Goal: Task Accomplishment & Management: Manage account settings

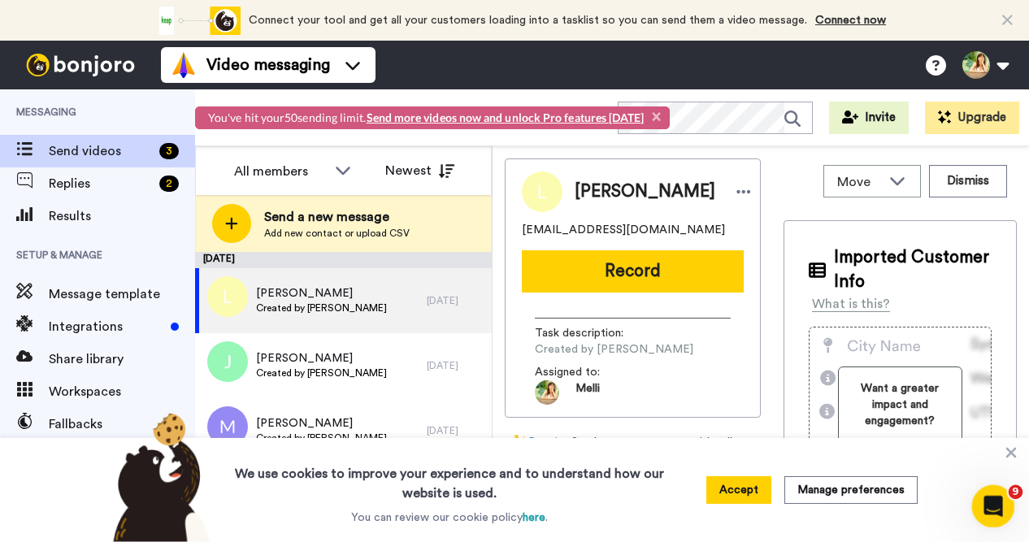
click at [988, 505] on icon "Open Intercom Messenger" at bounding box center [991, 504] width 27 height 27
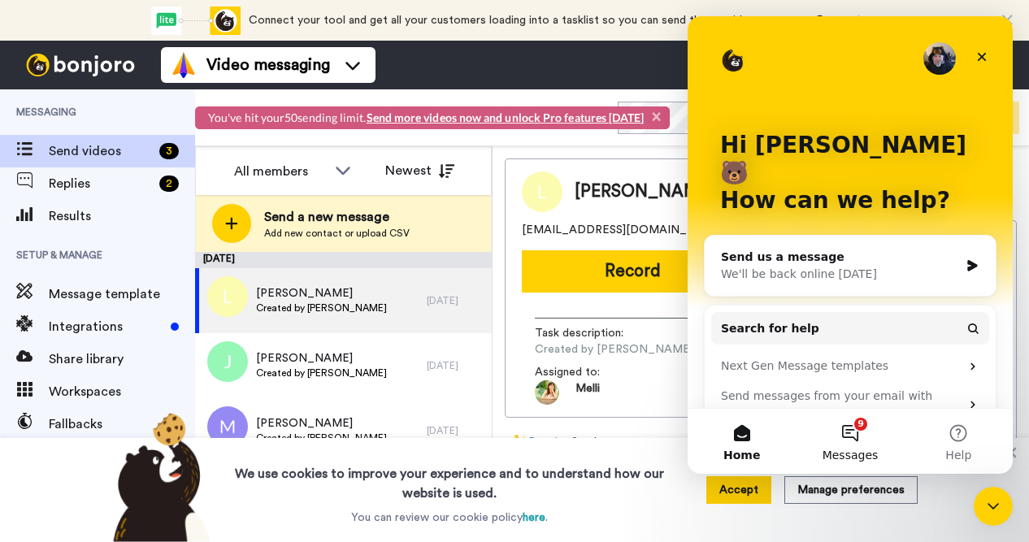
click at [859, 430] on button "9 Messages" at bounding box center [850, 441] width 108 height 65
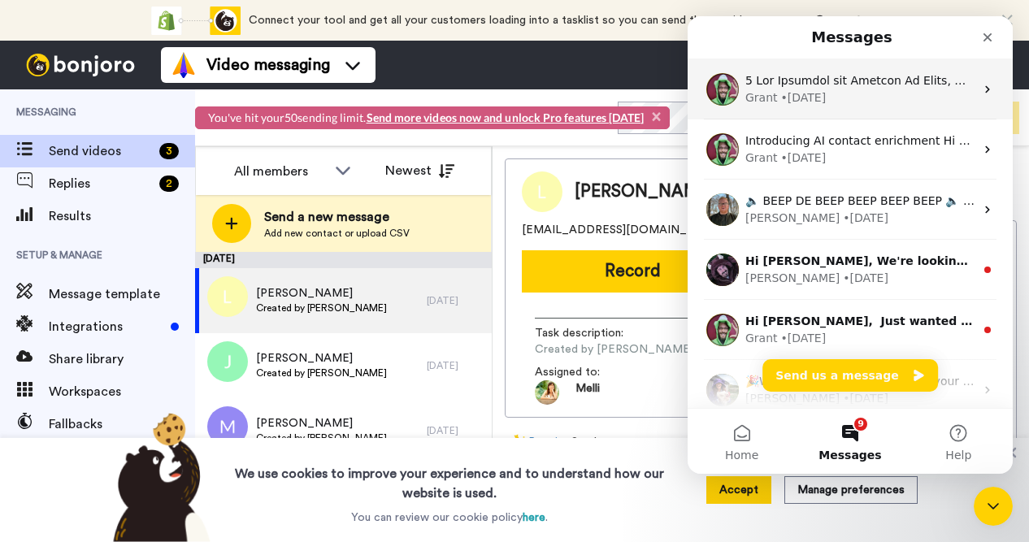
click at [873, 99] on div "Grant • 3d ago" at bounding box center [859, 97] width 229 height 17
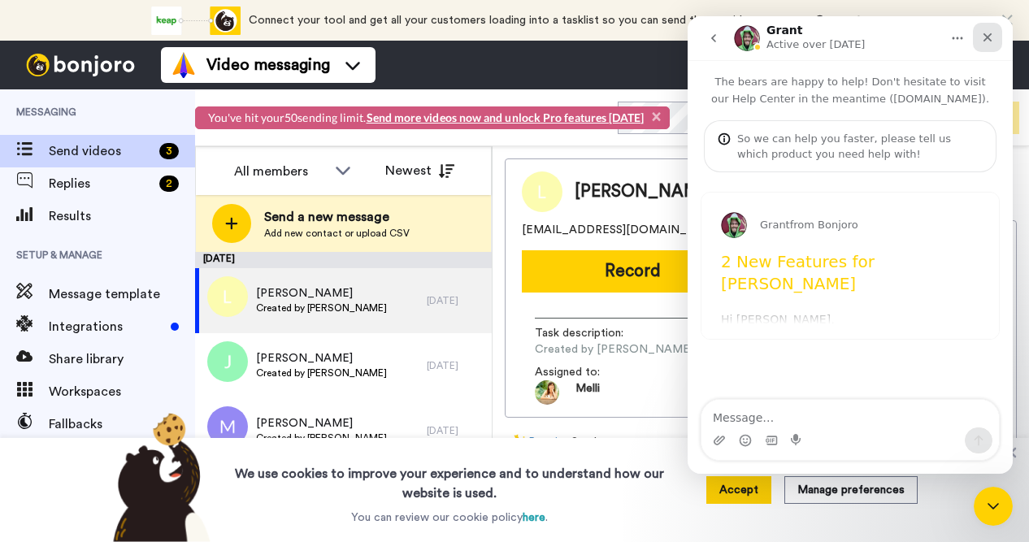
click at [984, 33] on icon "Close" at bounding box center [987, 37] width 13 height 13
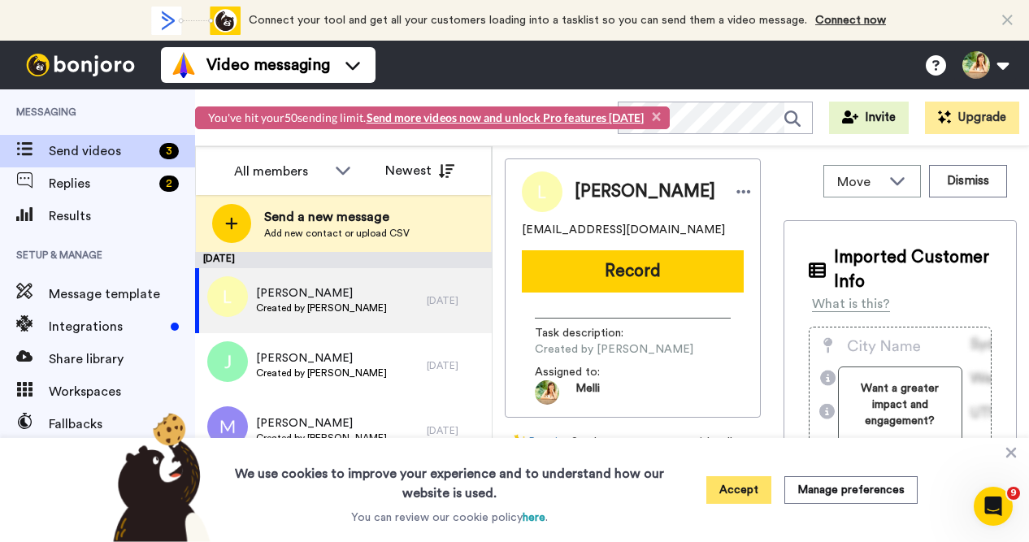
click at [749, 487] on button "Accept" at bounding box center [738, 490] width 65 height 28
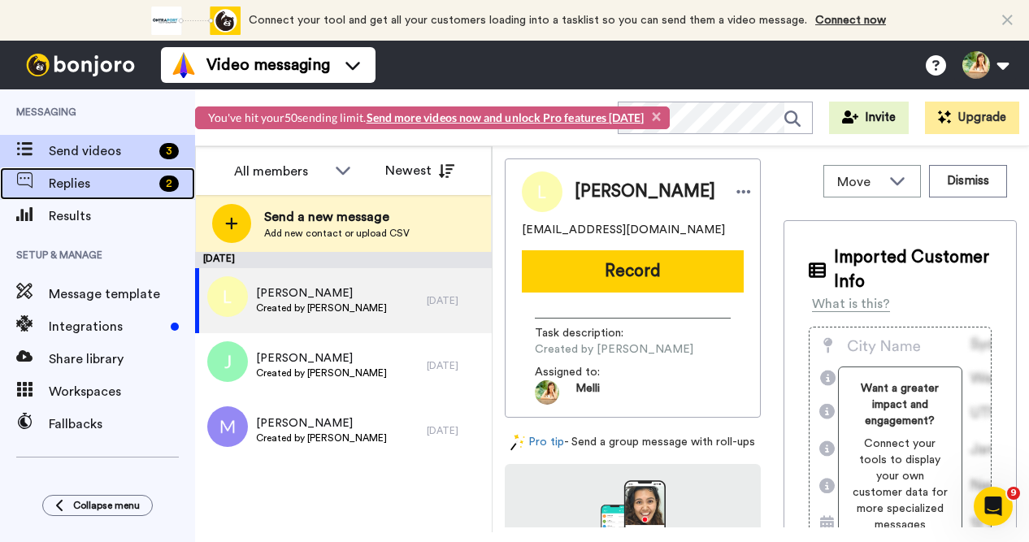
click at [165, 184] on div "2" at bounding box center [169, 184] width 20 height 16
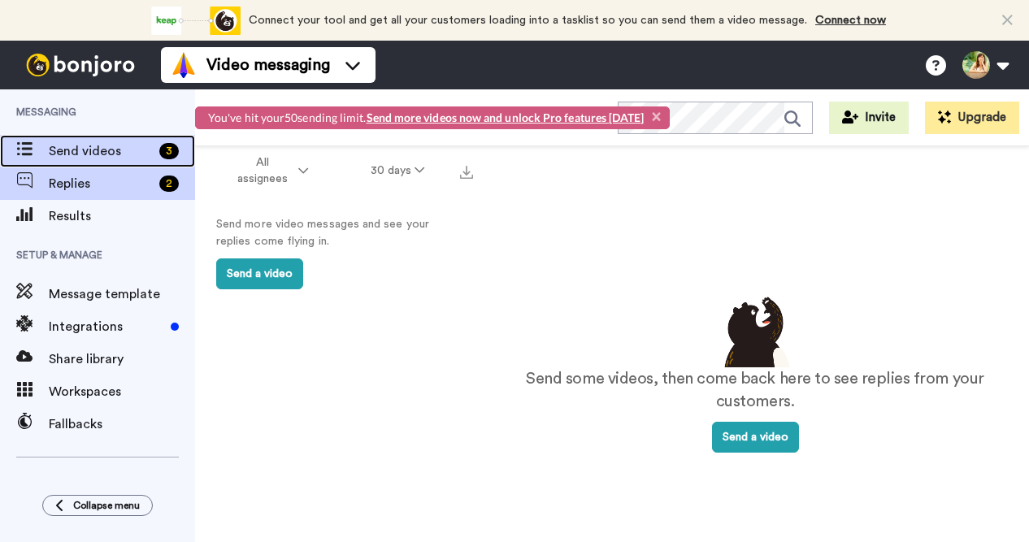
click at [105, 154] on span "Send videos" at bounding box center [101, 151] width 104 height 20
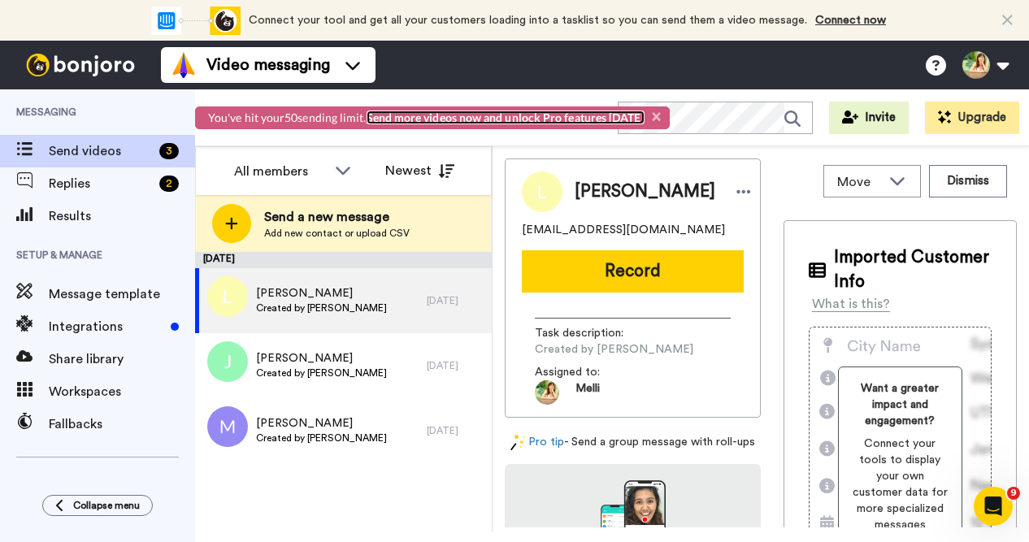
click at [500, 117] on link "Send more videos now and unlock Pro features [DATE]" at bounding box center [506, 118] width 278 height 14
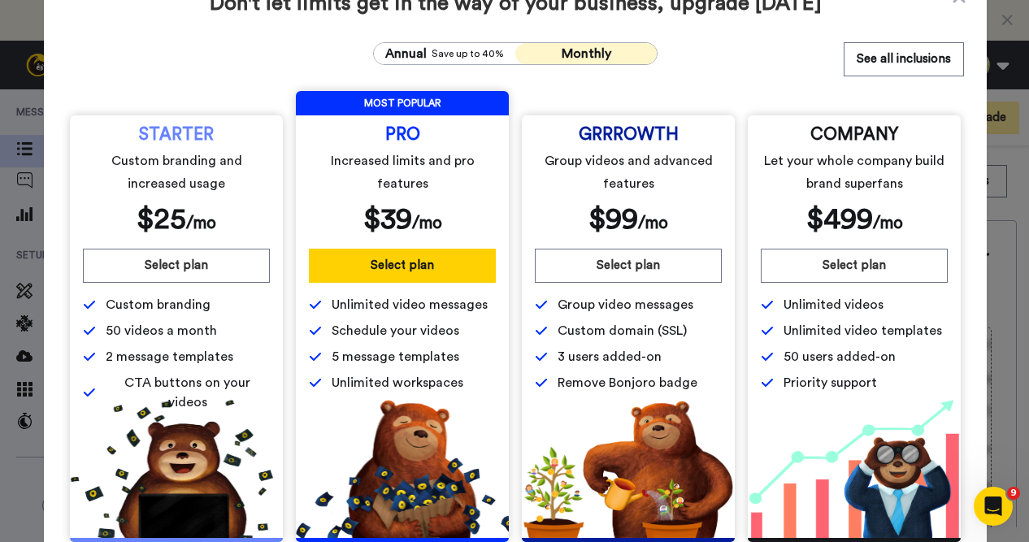
scroll to position [56, 0]
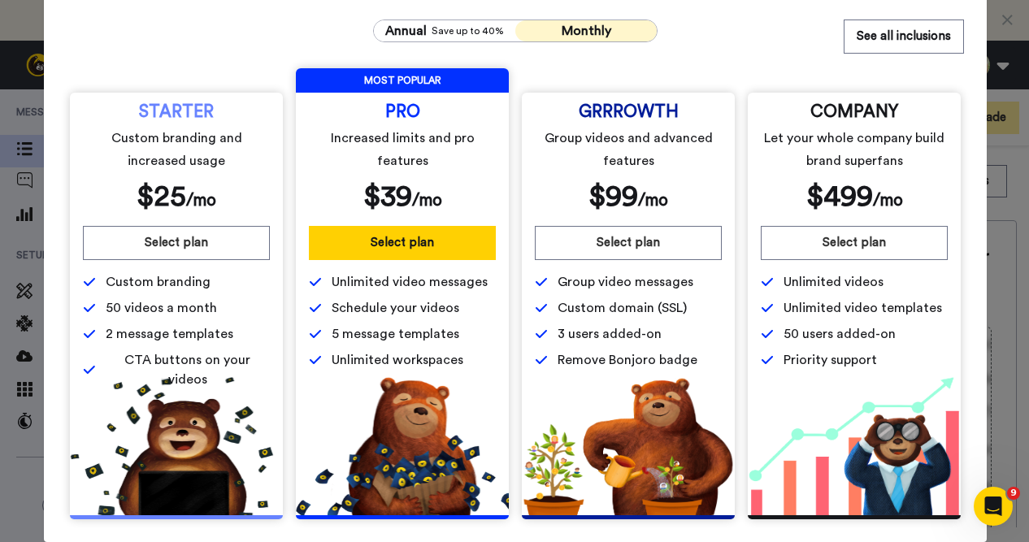
click at [25, 46] on div "Don't let limits get in the way of your business, upgrade today Annual Save up …" at bounding box center [514, 271] width 1029 height 542
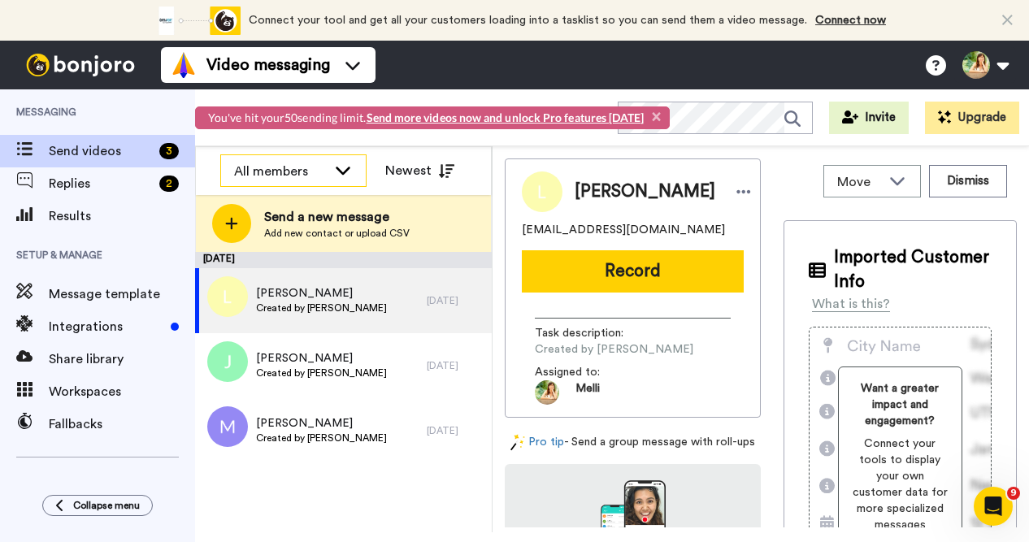
click at [337, 169] on icon at bounding box center [343, 171] width 15 height 8
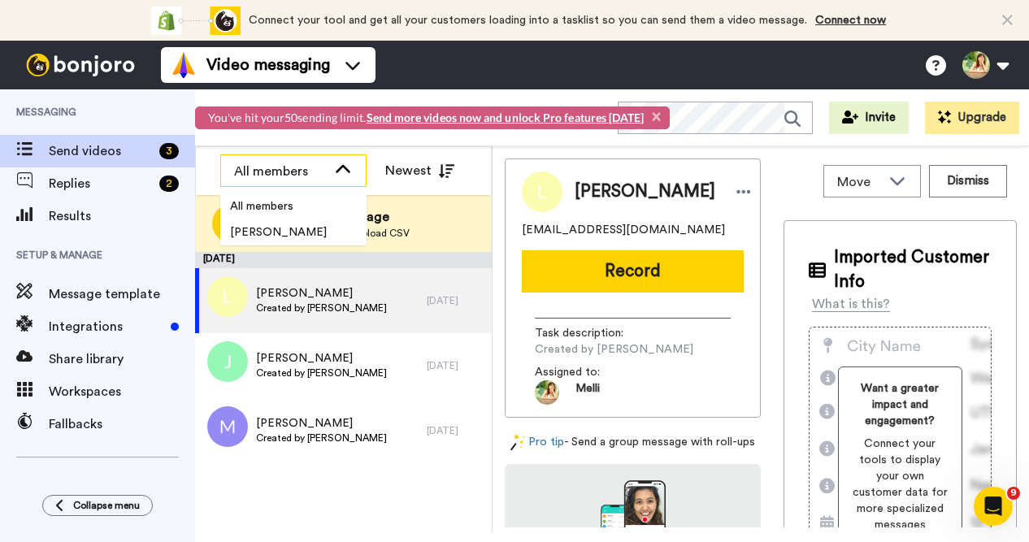
click at [337, 169] on icon at bounding box center [343, 170] width 20 height 16
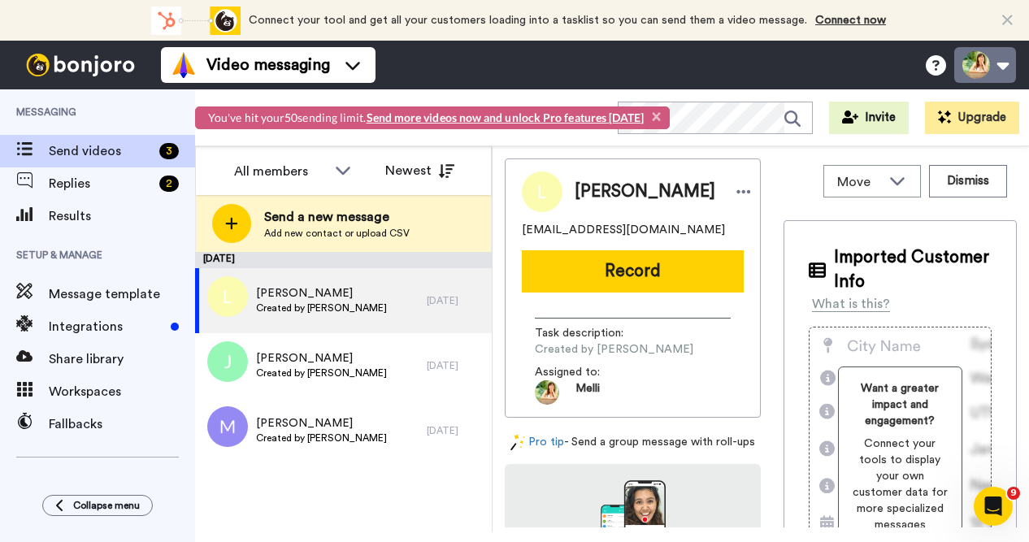
click at [1008, 65] on button at bounding box center [985, 65] width 62 height 36
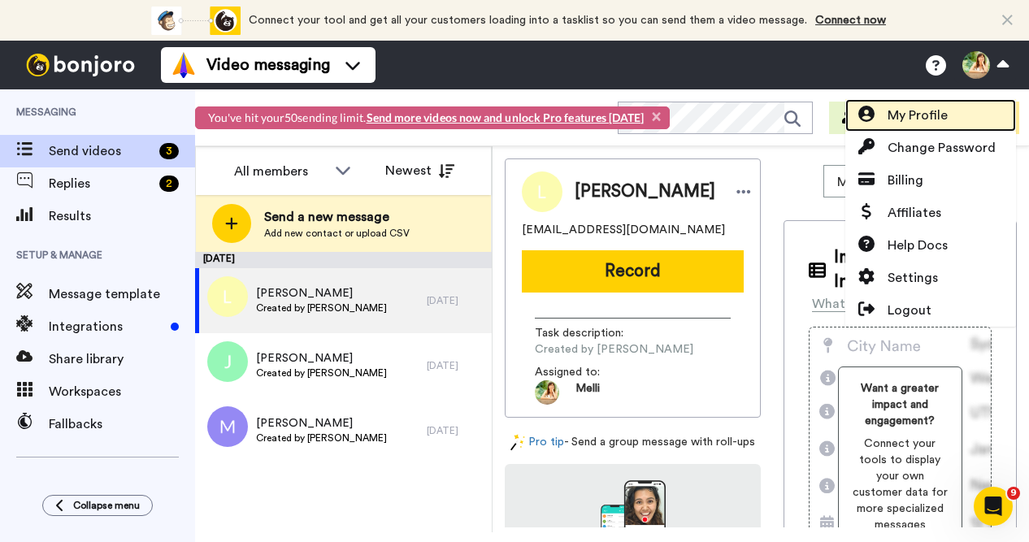
click at [932, 107] on span "My Profile" at bounding box center [918, 116] width 60 height 20
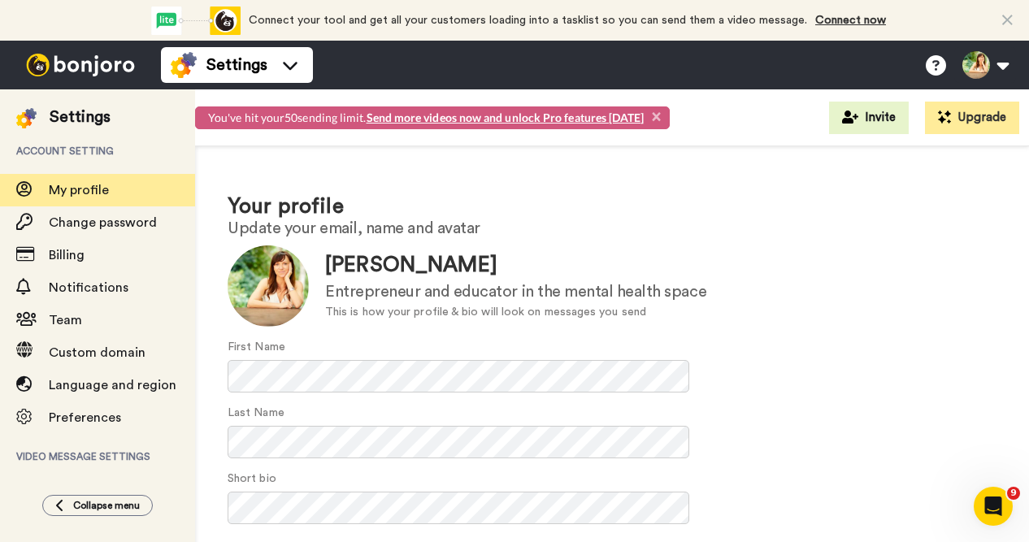
click at [1002, 15] on icon at bounding box center [1007, 20] width 11 height 16
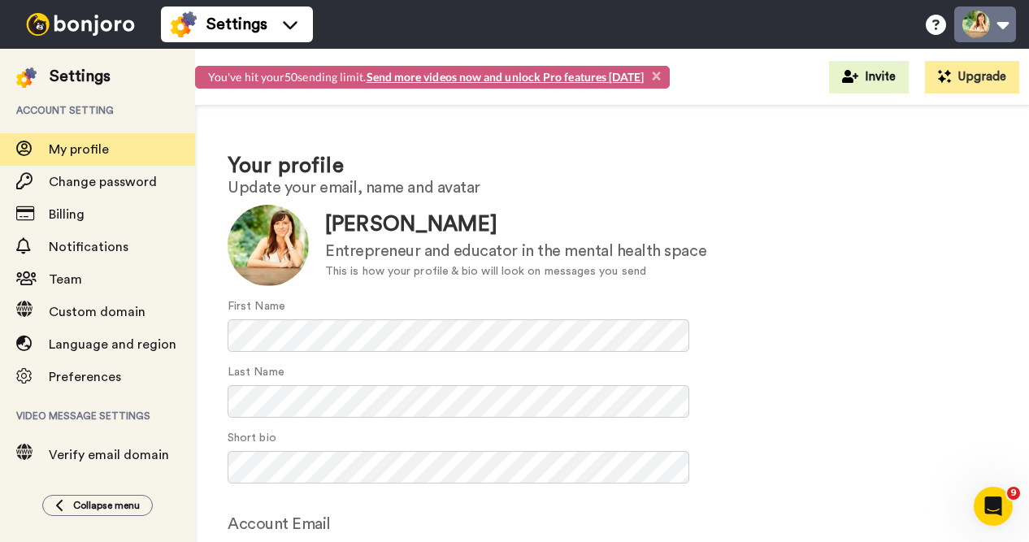
click at [968, 24] on button at bounding box center [985, 25] width 62 height 36
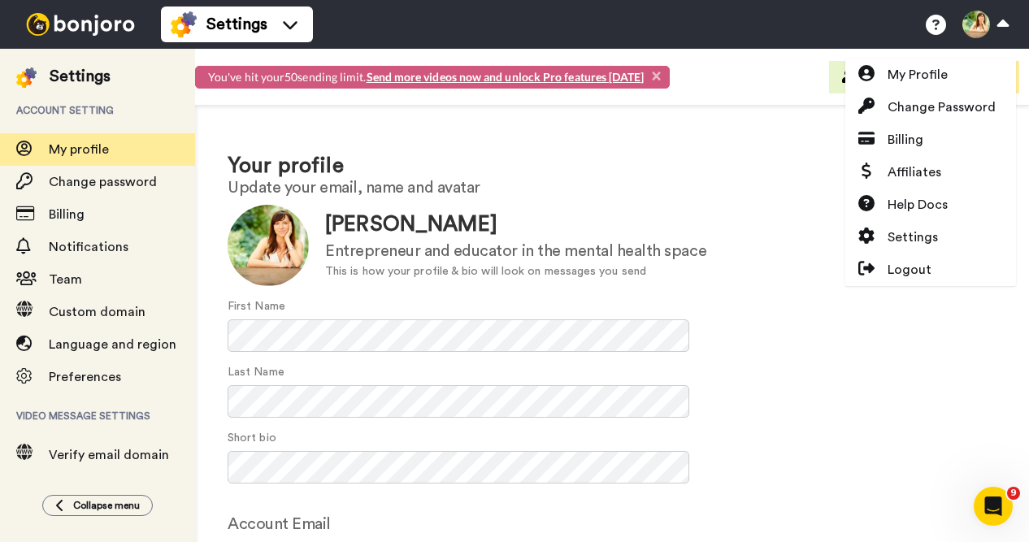
click at [77, 22] on img at bounding box center [81, 24] width 122 height 23
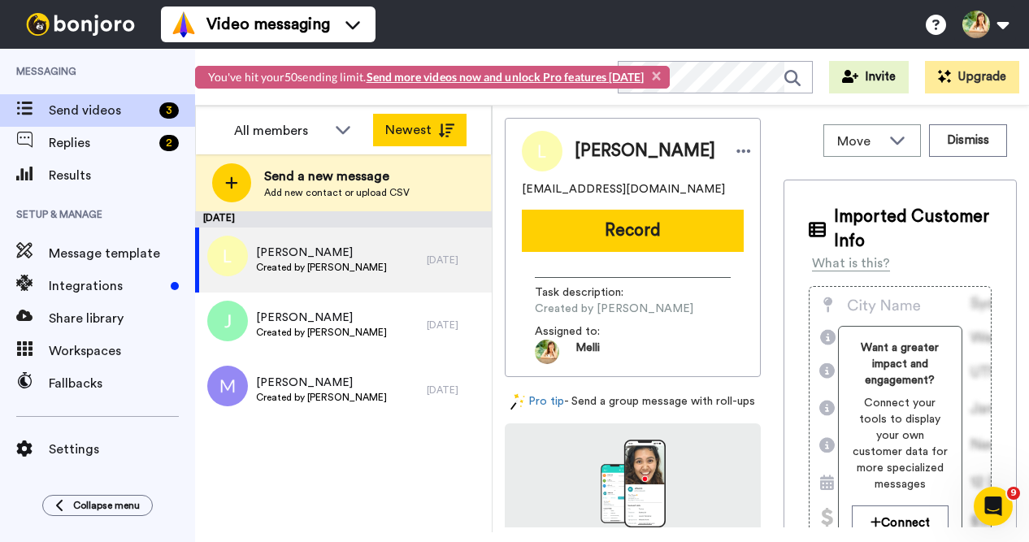
click at [432, 126] on button "Newest" at bounding box center [419, 130] width 93 height 33
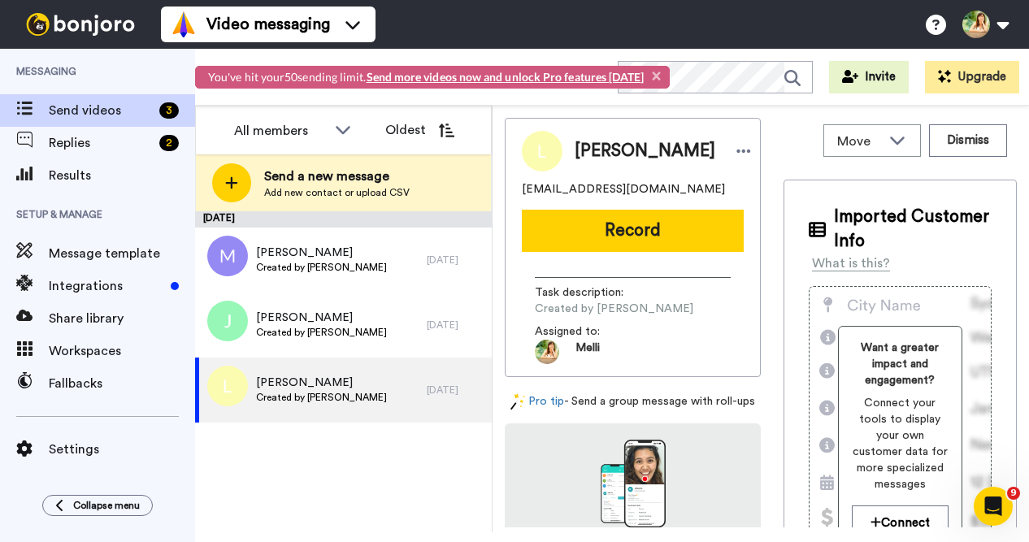
click at [432, 126] on button "Oldest" at bounding box center [419, 130] width 93 height 33
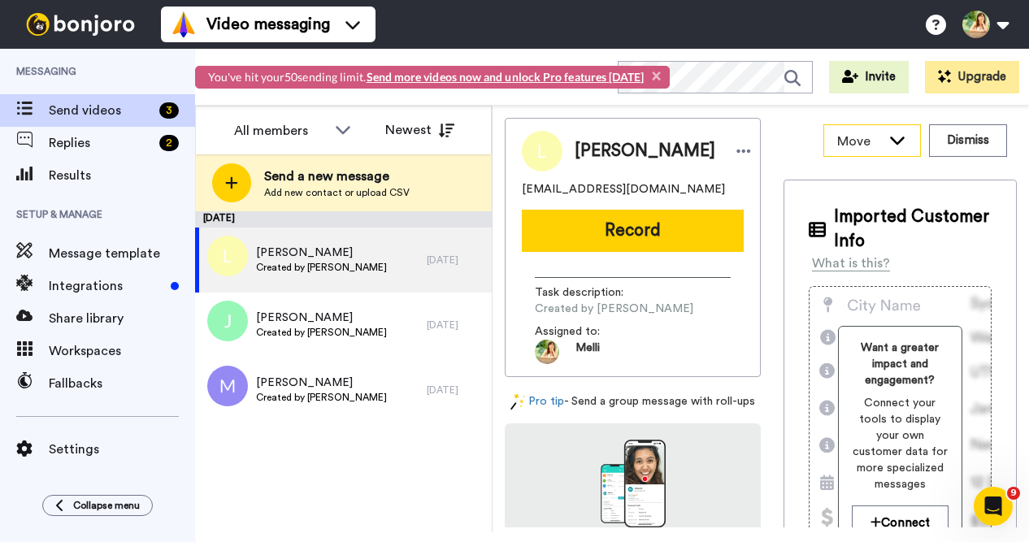
click at [906, 133] on icon at bounding box center [898, 140] width 20 height 16
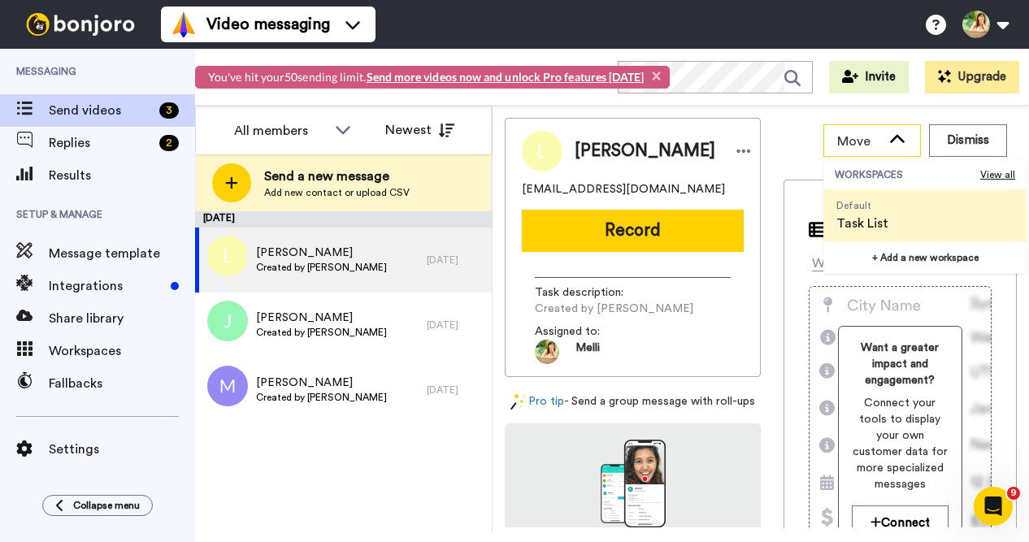
click at [906, 133] on icon at bounding box center [898, 140] width 20 height 16
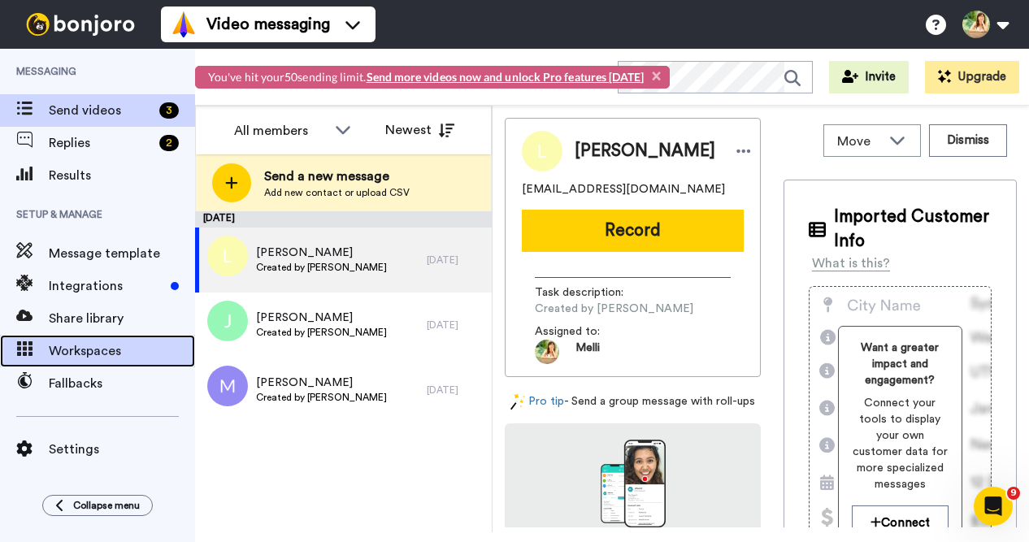
click at [122, 345] on span "Workspaces" at bounding box center [122, 351] width 146 height 20
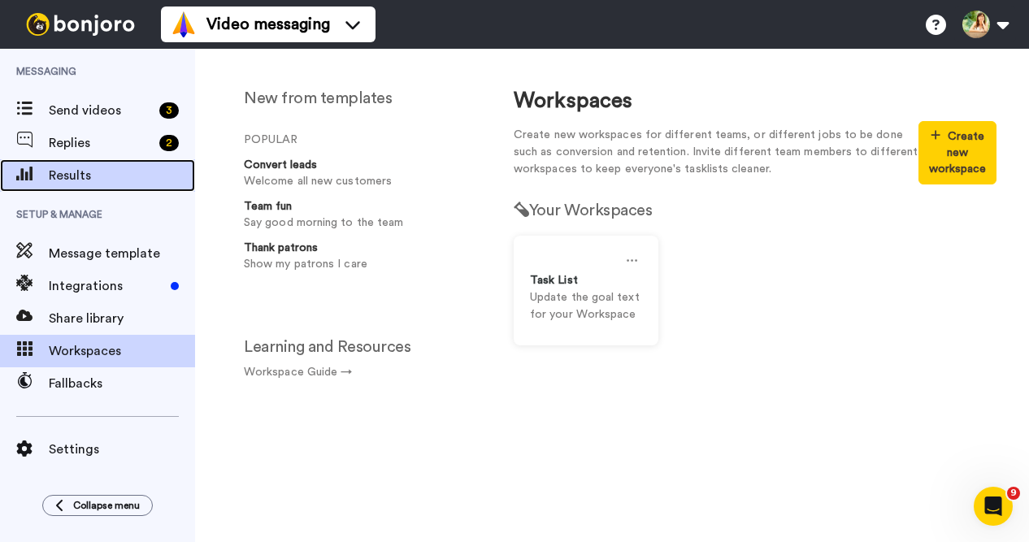
click at [118, 176] on span "Results" at bounding box center [122, 176] width 146 height 20
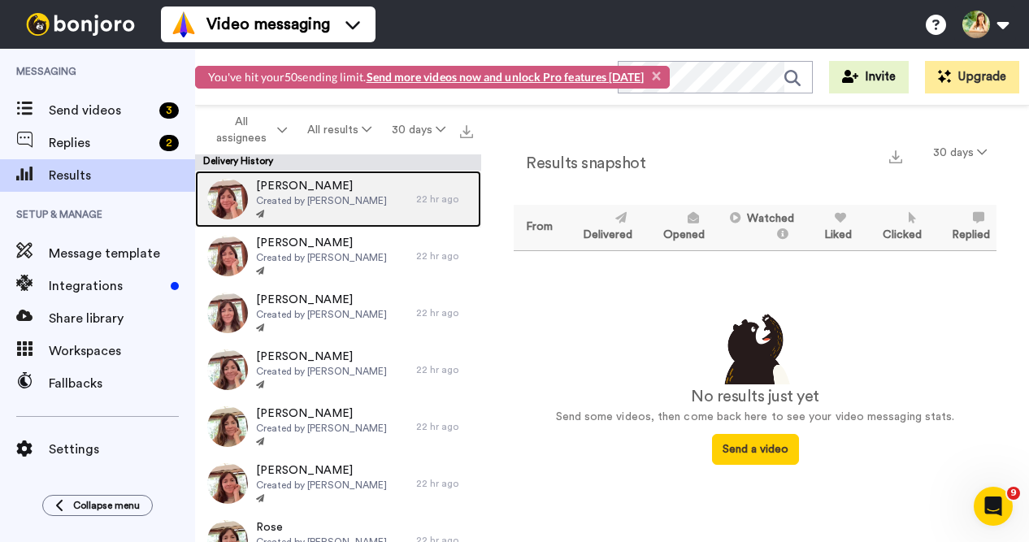
click at [343, 208] on div "[PERSON_NAME] Created by [PERSON_NAME]" at bounding box center [321, 199] width 131 height 42
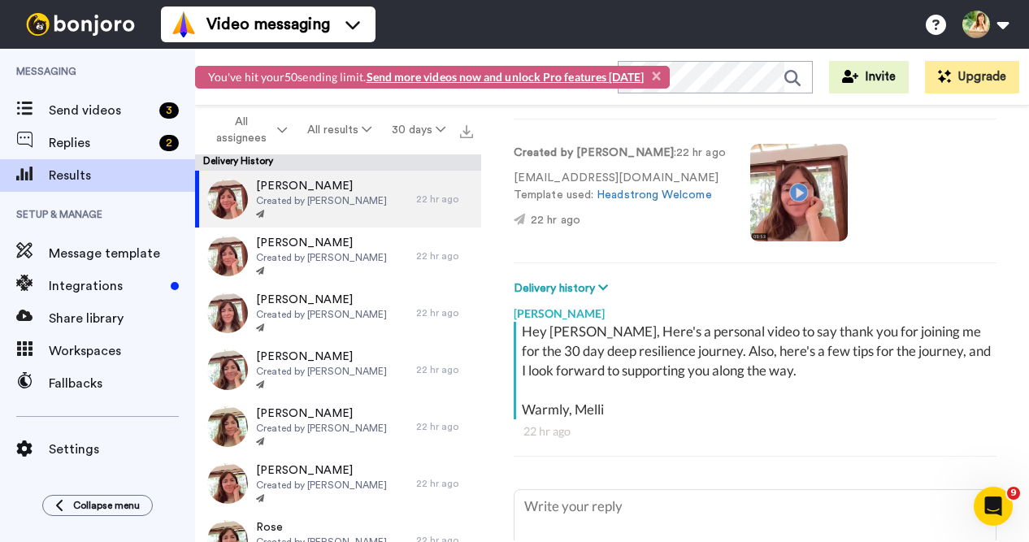
scroll to position [80, 0]
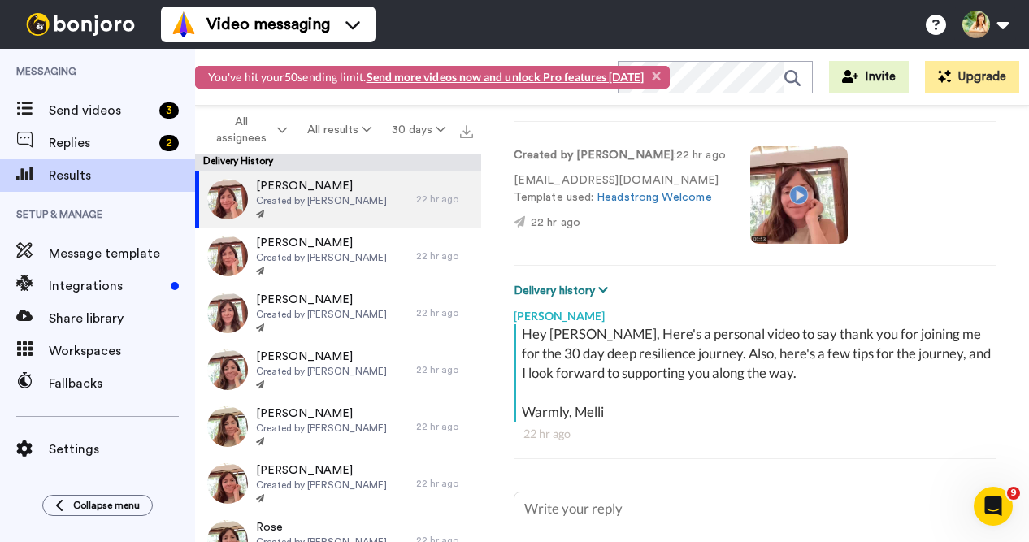
click at [599, 289] on icon at bounding box center [603, 289] width 10 height 11
click at [603, 289] on icon at bounding box center [603, 289] width 10 height 11
click at [605, 287] on icon at bounding box center [603, 289] width 10 height 11
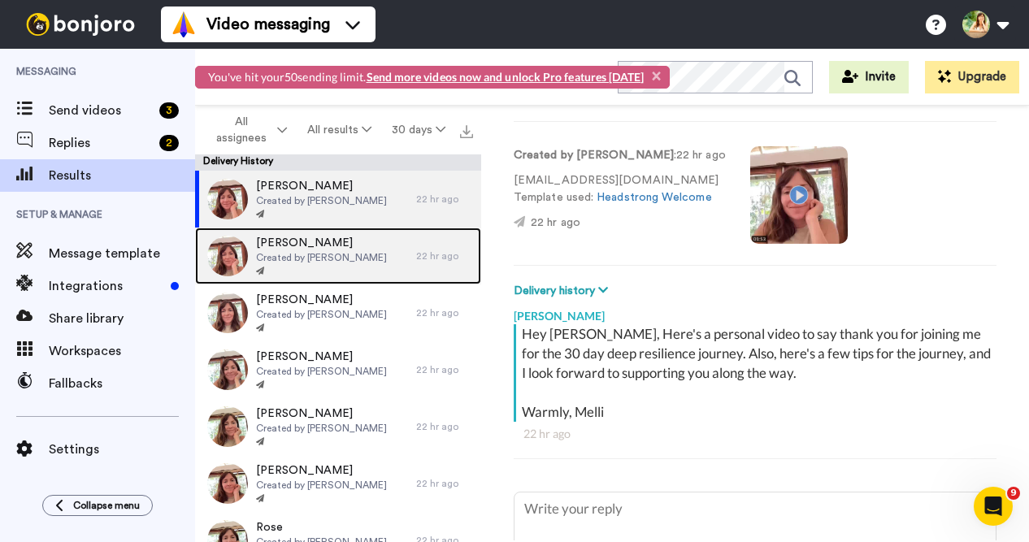
click at [335, 241] on span "[PERSON_NAME]" at bounding box center [321, 243] width 131 height 16
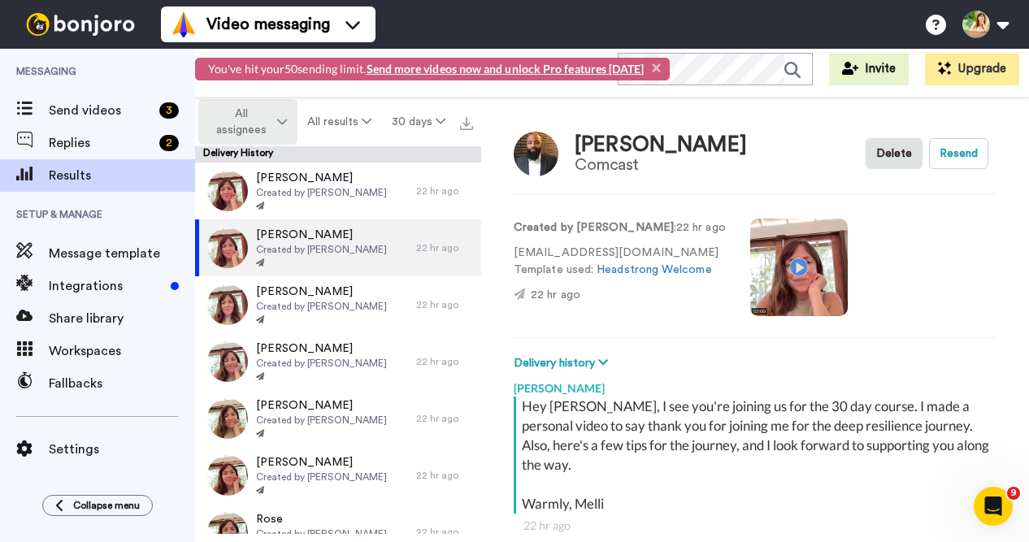
click at [281, 121] on icon at bounding box center [282, 121] width 10 height 11
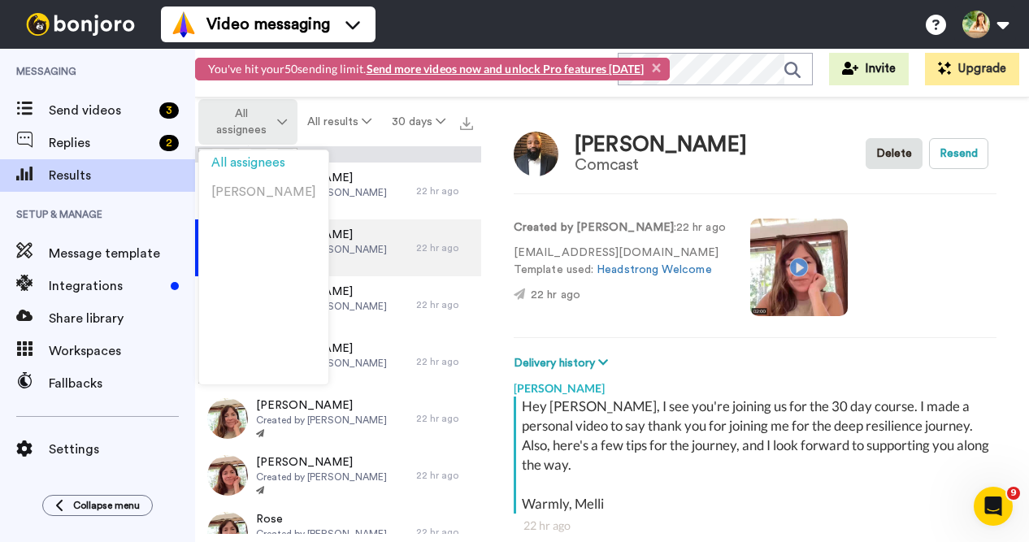
click at [281, 121] on icon at bounding box center [282, 121] width 10 height 11
click at [282, 119] on icon at bounding box center [282, 121] width 10 height 11
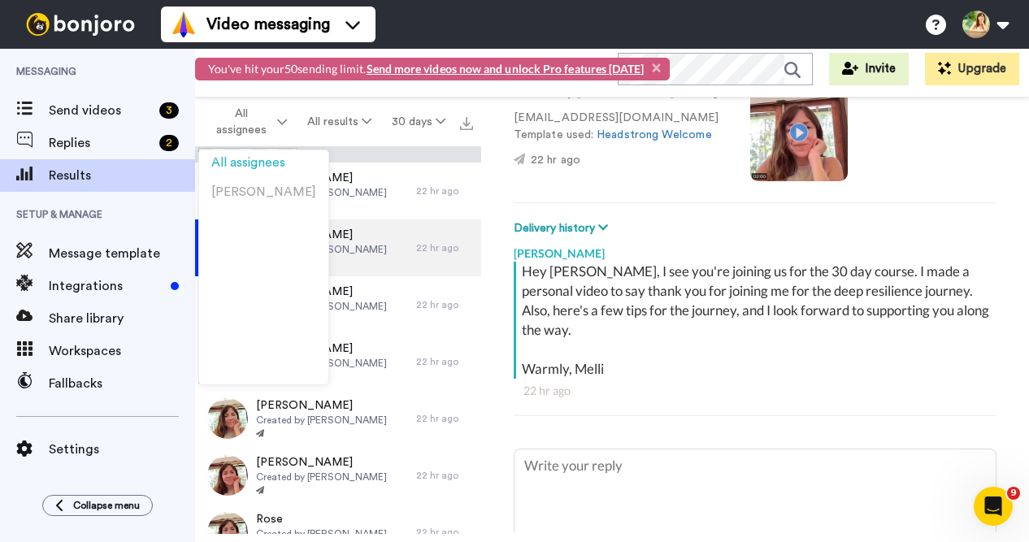
scroll to position [141, 0]
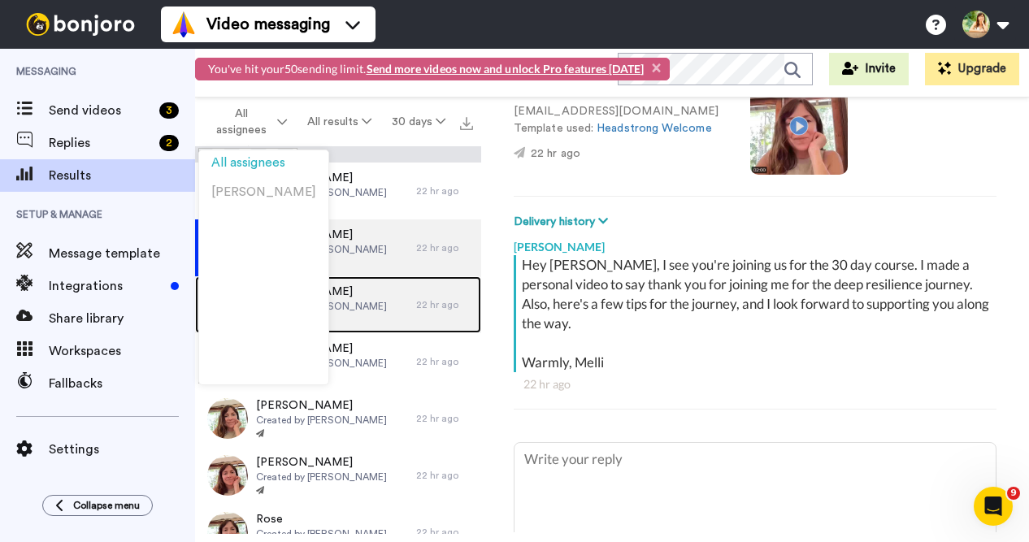
click at [372, 313] on div "[PERSON_NAME] Created by [PERSON_NAME]" at bounding box center [305, 304] width 221 height 57
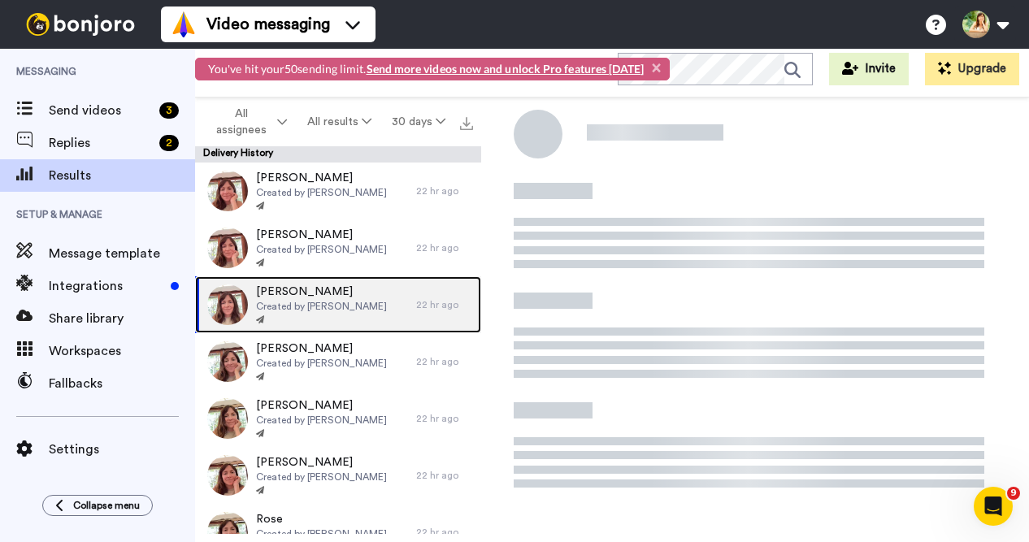
scroll to position [46, 0]
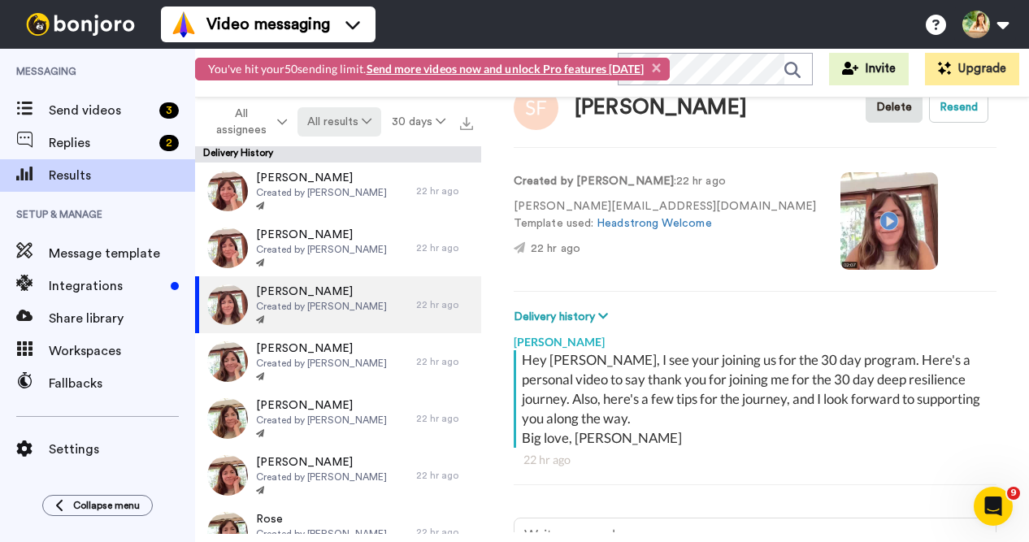
click at [371, 121] on icon at bounding box center [367, 120] width 10 height 11
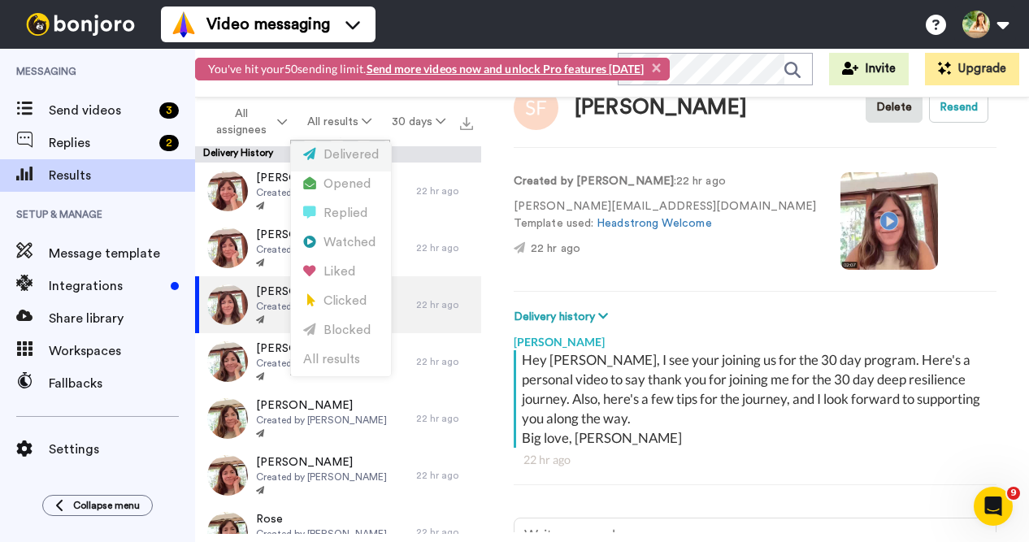
click at [357, 153] on div "Delivered" at bounding box center [341, 155] width 76 height 18
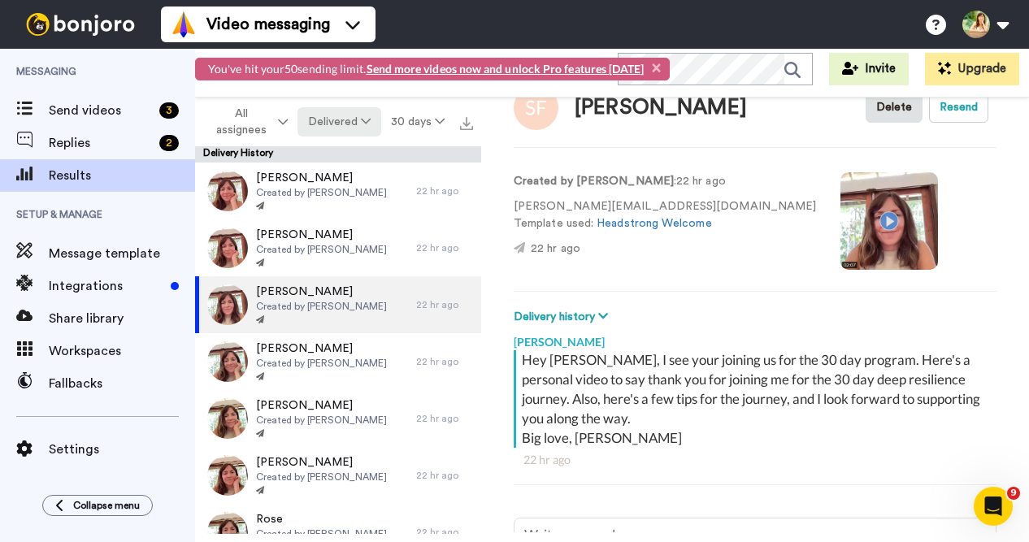
click at [368, 119] on icon at bounding box center [366, 120] width 10 height 11
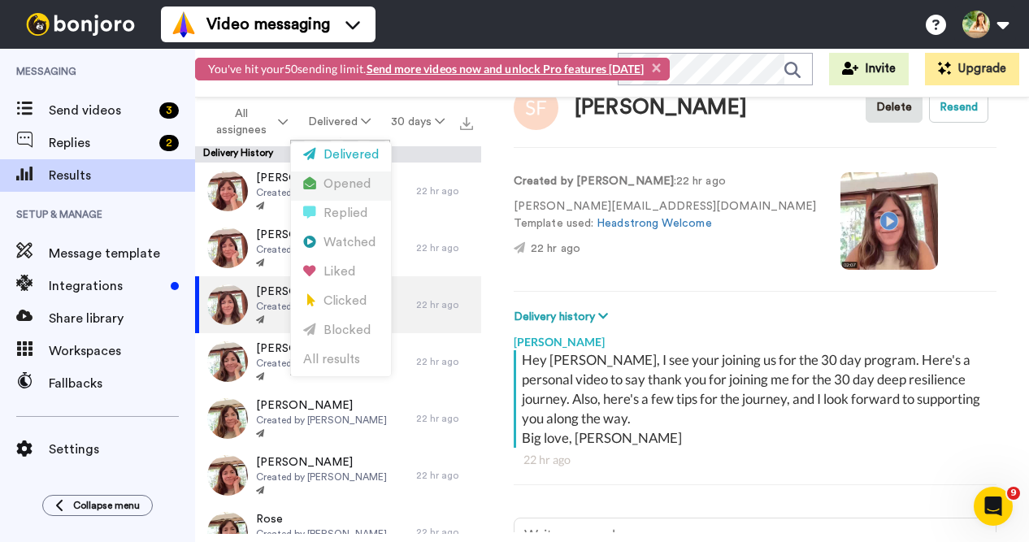
click at [348, 183] on div "Opened" at bounding box center [341, 185] width 76 height 18
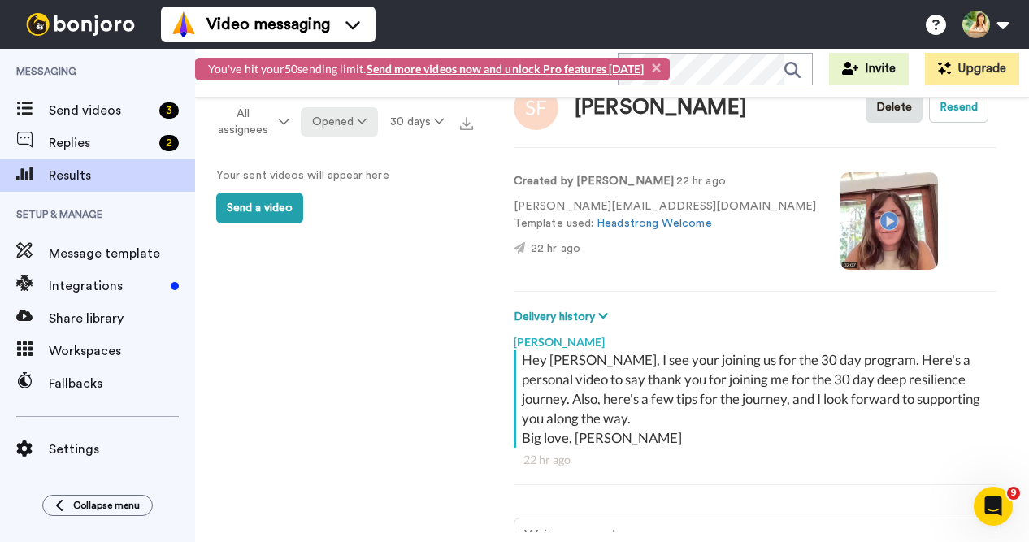
click at [364, 119] on icon at bounding box center [362, 120] width 10 height 11
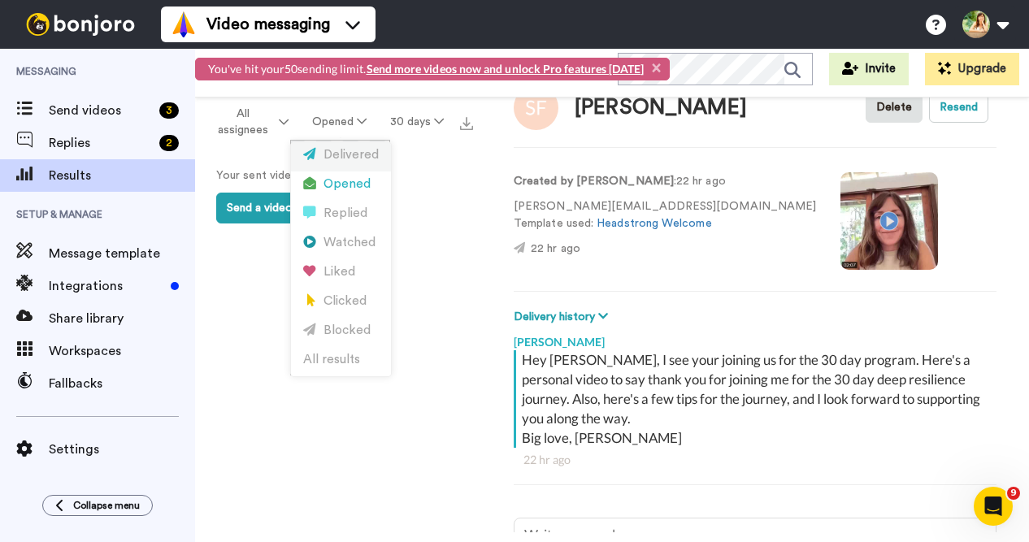
click at [361, 160] on div "Delivered" at bounding box center [341, 155] width 76 height 18
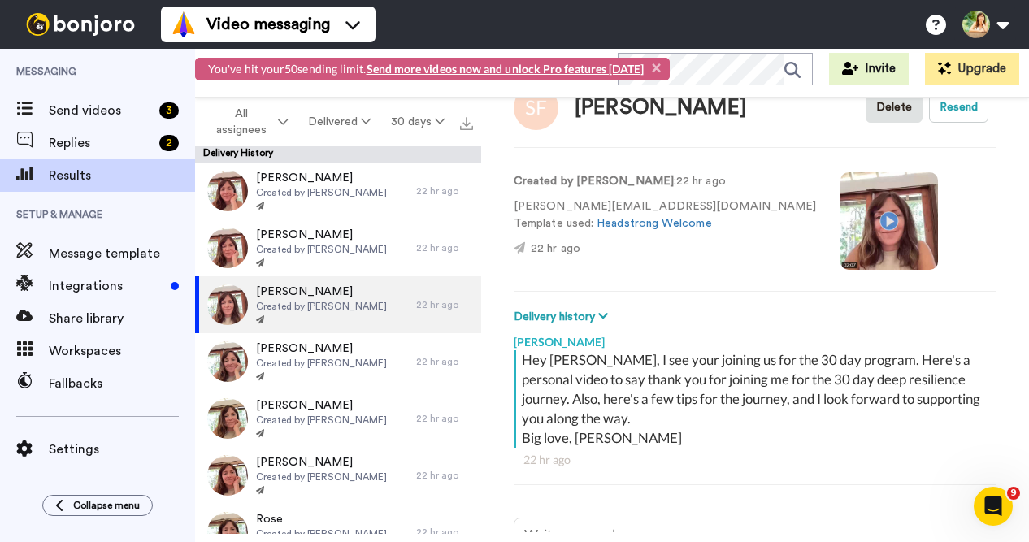
type textarea "x"
